Goal: Navigation & Orientation: Find specific page/section

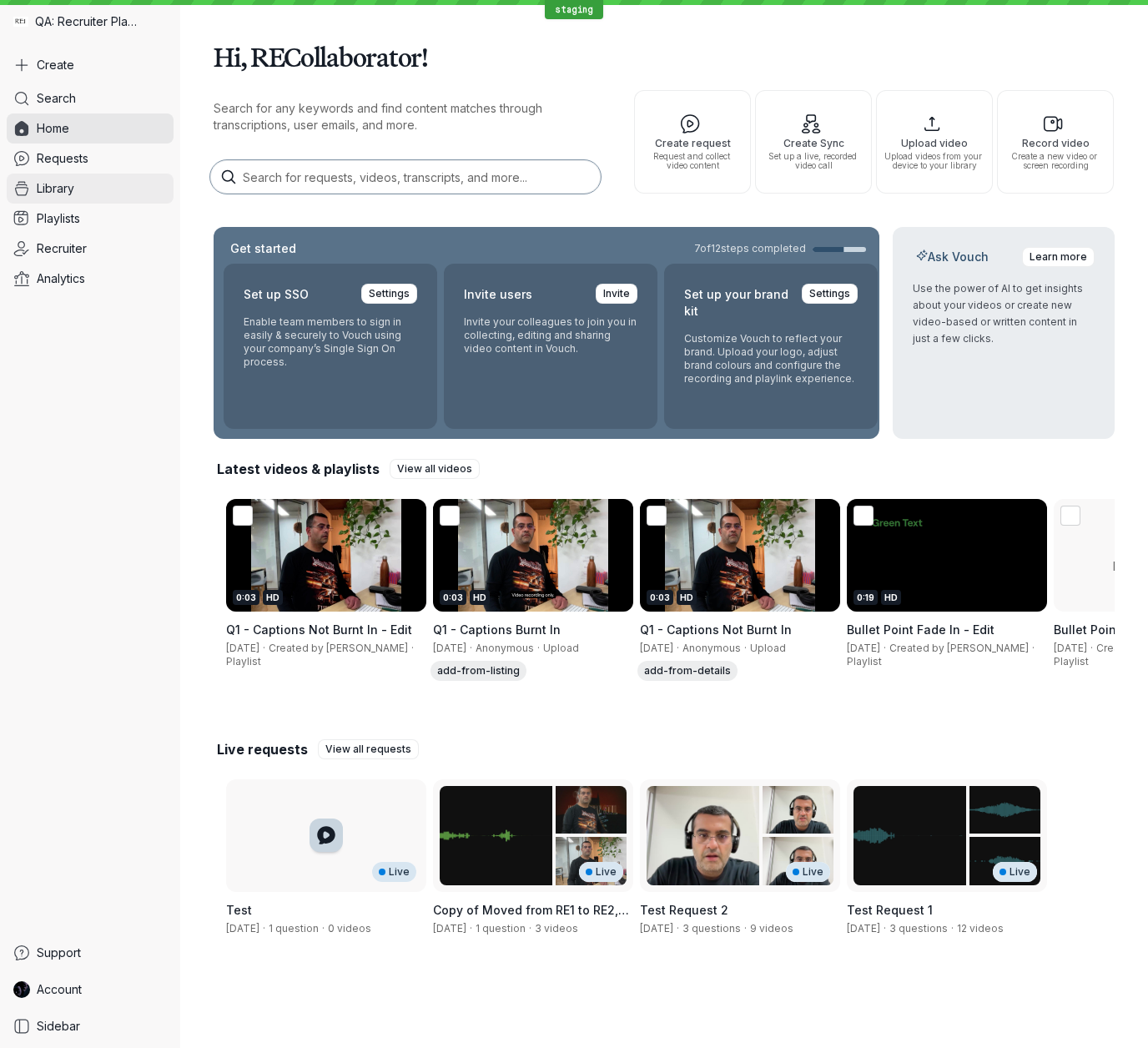
click at [61, 190] on span "Library" at bounding box center [55, 188] width 38 height 16
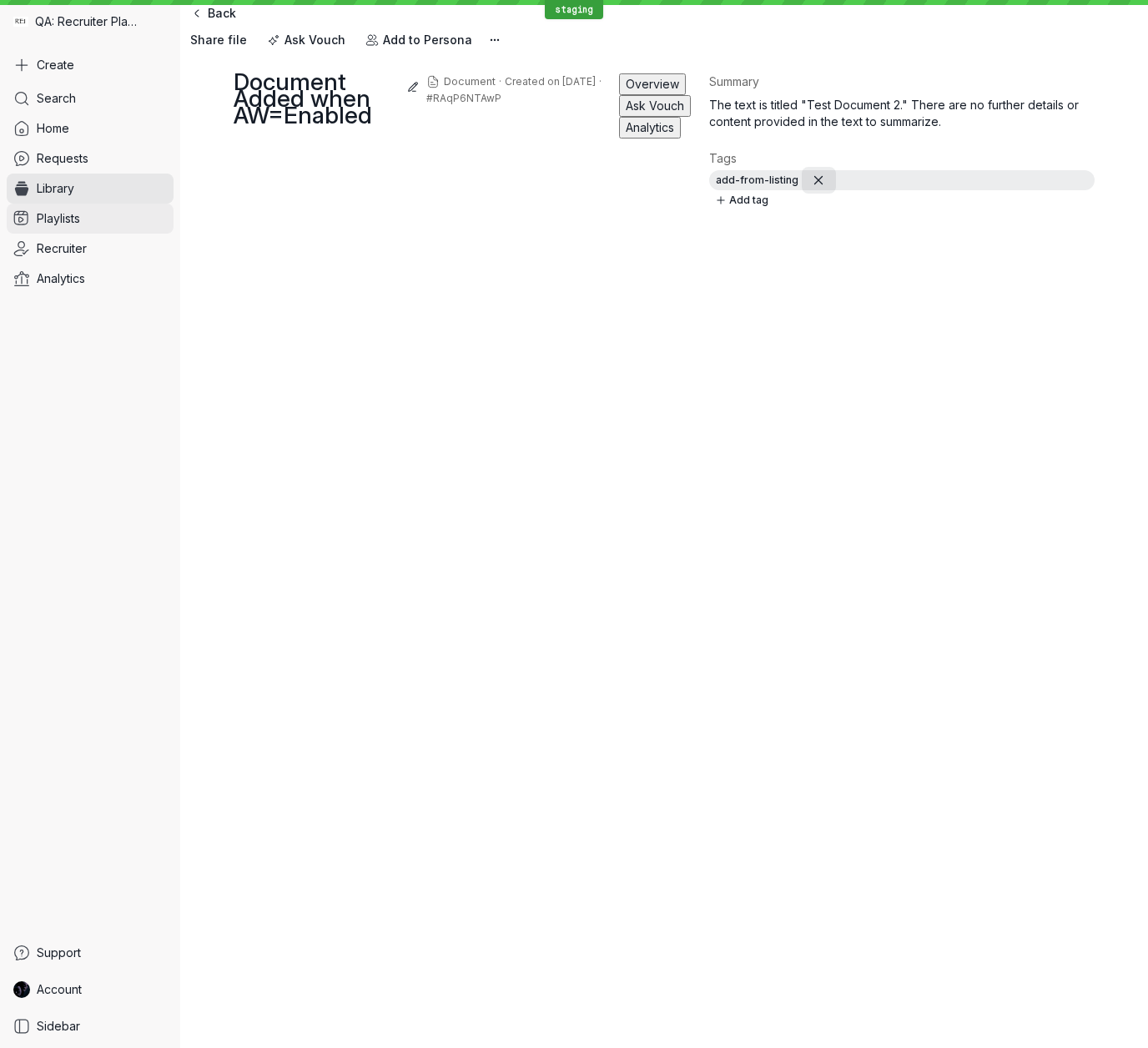
click at [59, 205] on link "Playlists" at bounding box center [90, 218] width 167 height 30
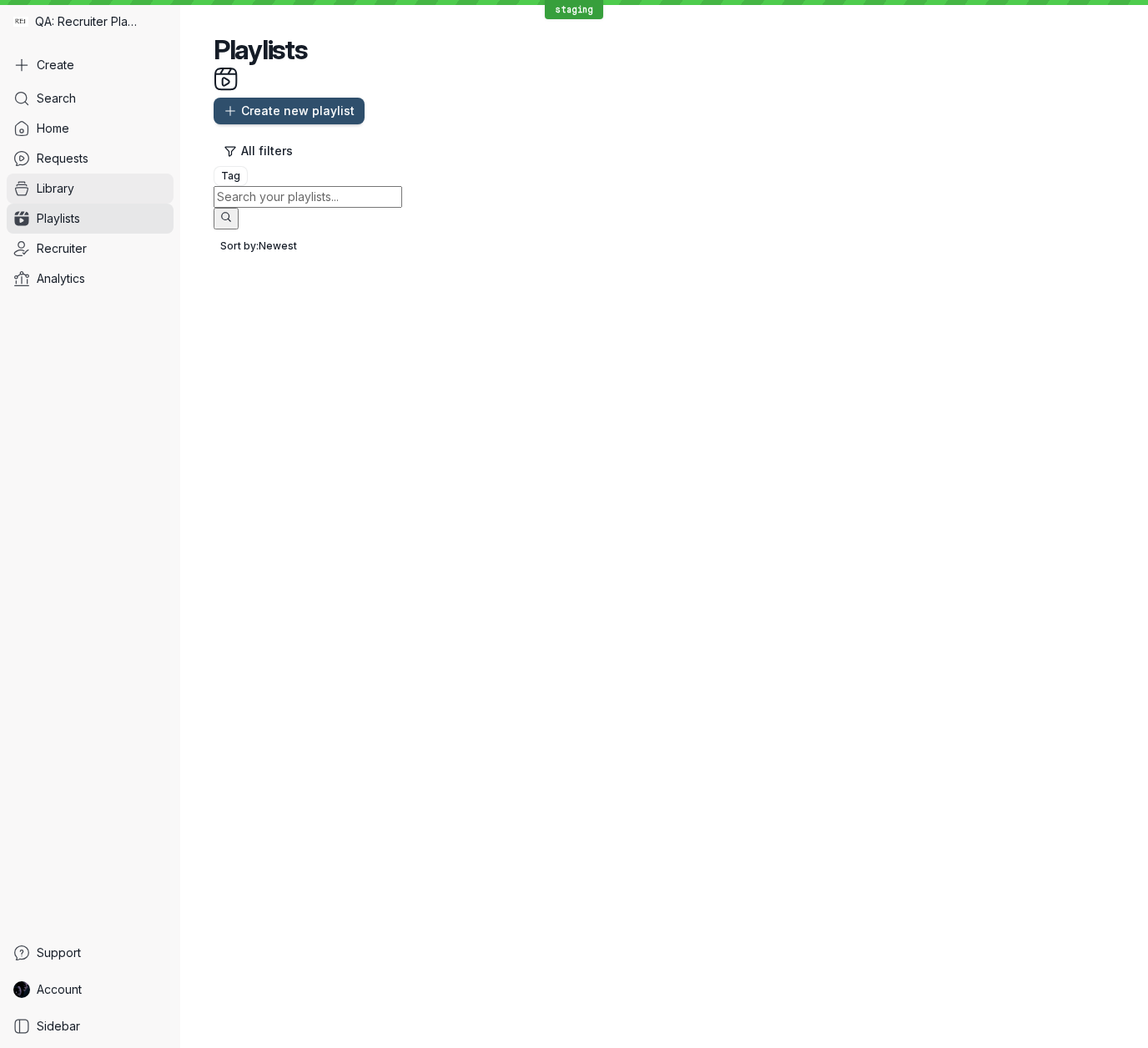
click at [69, 190] on span "Library" at bounding box center [55, 188] width 38 height 16
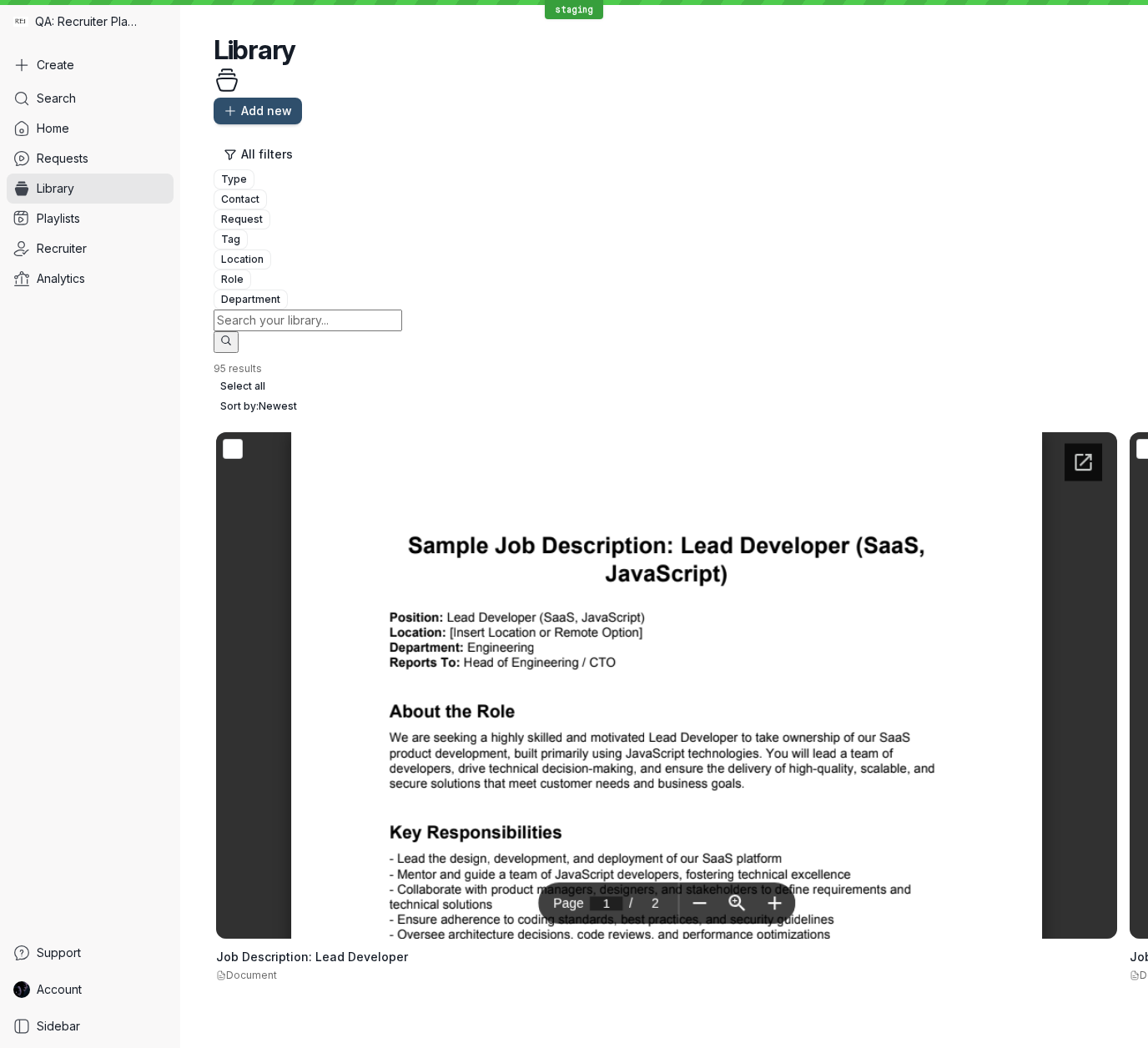
click at [73, 733] on div "Search Home Requests Library Playlists Recruiter Analytics" at bounding box center [90, 511] width 167 height 855
click at [96, 190] on link "Library" at bounding box center [90, 188] width 167 height 30
click at [86, 189] on link "Library" at bounding box center [90, 188] width 167 height 30
